Goal: Task Accomplishment & Management: Manage account settings

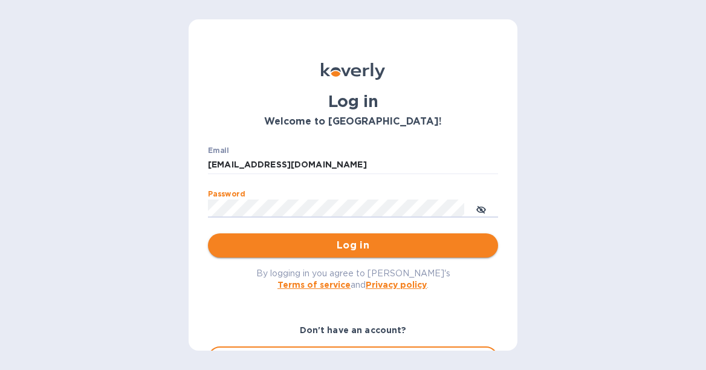
click at [374, 246] on span "Log in" at bounding box center [352, 245] width 271 height 14
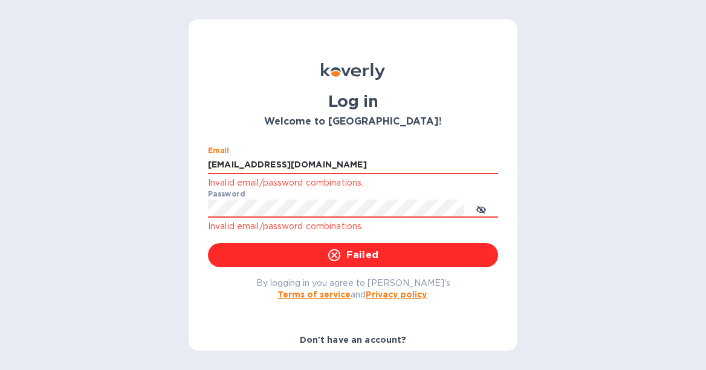
drag, startPoint x: 380, startPoint y: 162, endPoint x: 367, endPoint y: 181, distance: 22.1
click at [380, 164] on input "bgarcia2167@gmail.com" at bounding box center [353, 165] width 290 height 18
click at [367, 181] on p "Invalid email/password combinations." at bounding box center [353, 183] width 290 height 14
click at [368, 170] on input "bgarcia2167@gmail.com" at bounding box center [353, 165] width 290 height 18
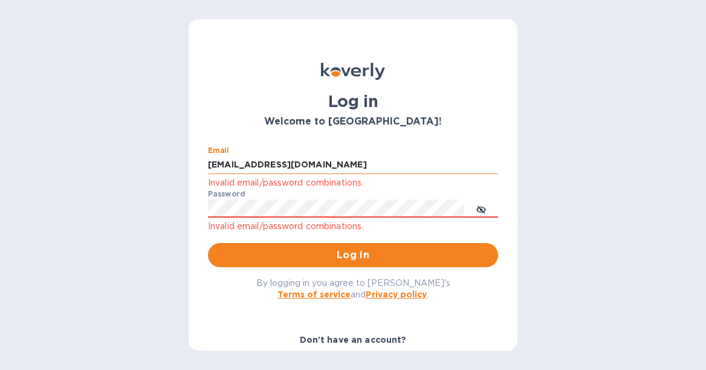
click at [368, 170] on input "bgarcia2167@gmail.com" at bounding box center [353, 165] width 290 height 18
type input "b@corkhoarder.com"
click at [350, 254] on button "Log in" at bounding box center [353, 255] width 290 height 24
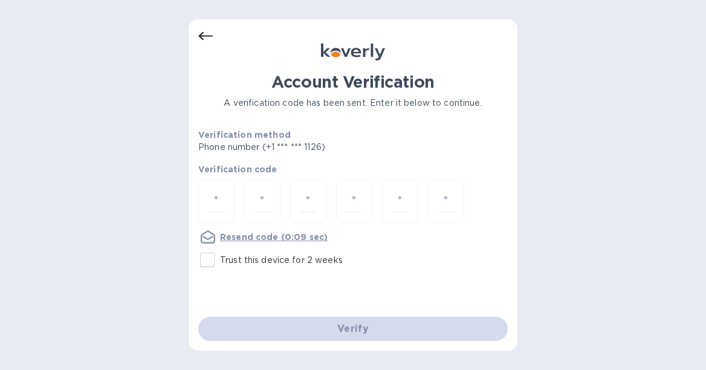
click at [210, 262] on input "Trust this device for 2 weeks" at bounding box center [207, 259] width 25 height 25
checkbox input "true"
click at [220, 196] on input "number" at bounding box center [216, 201] width 16 height 22
type input "8"
type input "5"
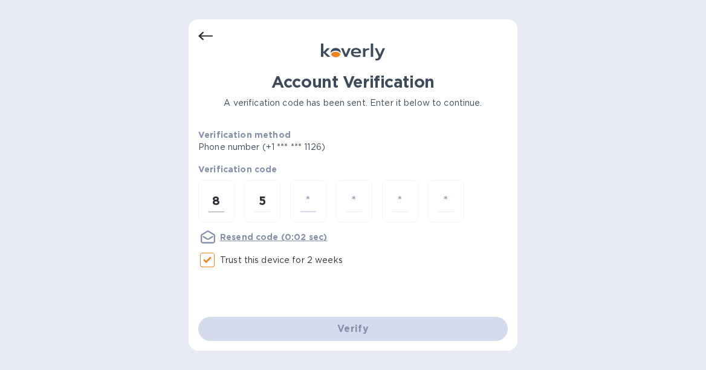
type input "3"
type input "0"
type input "1"
